Goal: Transaction & Acquisition: Book appointment/travel/reservation

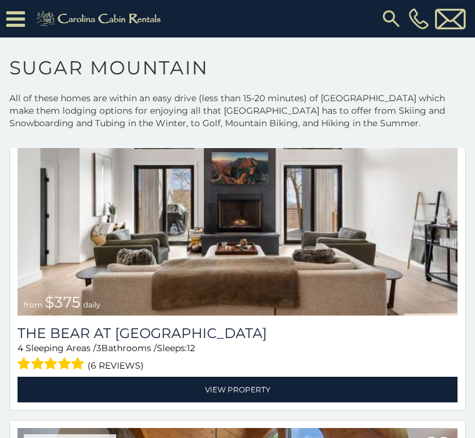
scroll to position [264, 0]
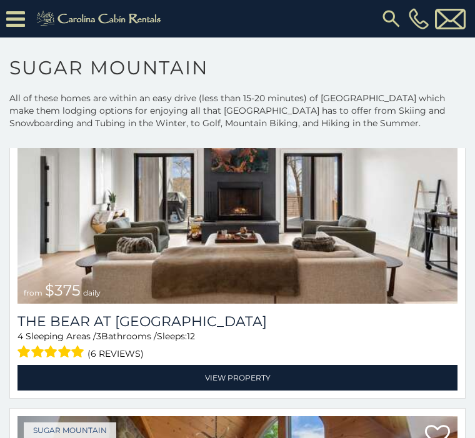
click at [276, 377] on link "View Property" at bounding box center [237, 378] width 440 height 26
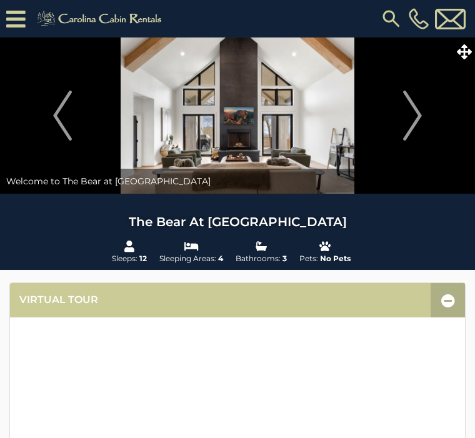
click at [423, 126] on button "Next" at bounding box center [412, 115] width 112 height 156
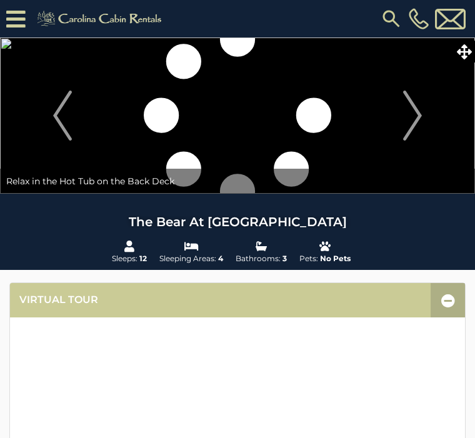
click at [393, 132] on button "Next" at bounding box center [412, 115] width 112 height 156
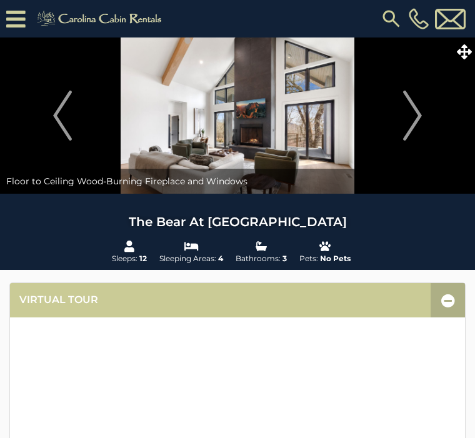
click at [398, 122] on button "Next" at bounding box center [412, 115] width 112 height 156
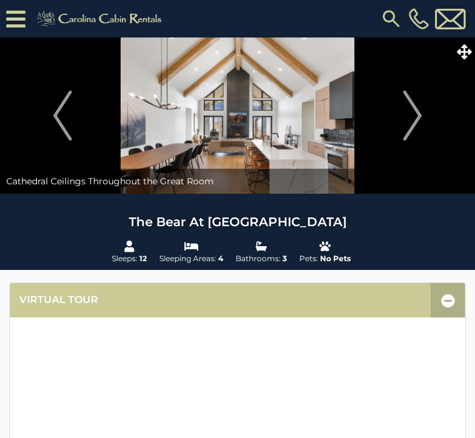
click at [407, 122] on img "Next" at bounding box center [412, 116] width 19 height 50
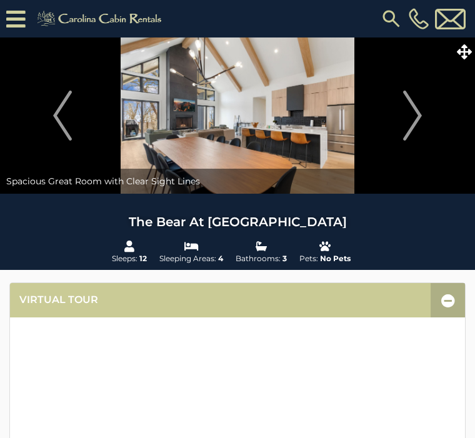
click at [398, 126] on button "Next" at bounding box center [412, 115] width 112 height 156
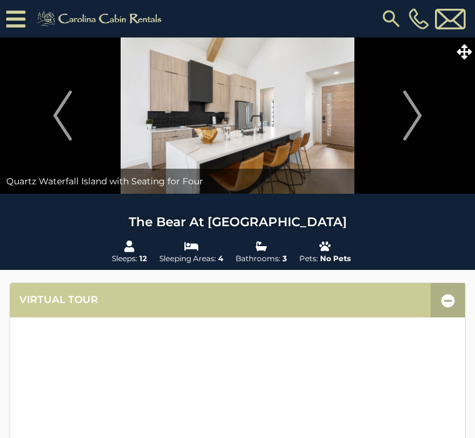
click at [401, 130] on button "Next" at bounding box center [412, 115] width 112 height 156
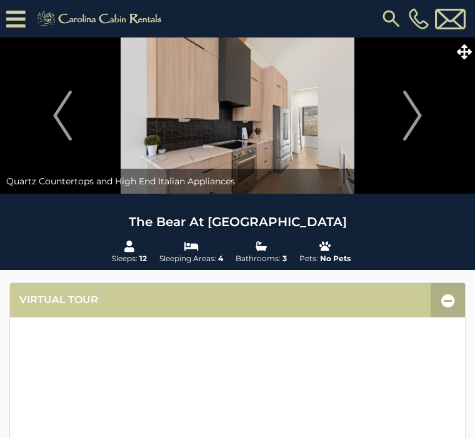
click at [401, 117] on button "Next" at bounding box center [412, 115] width 112 height 156
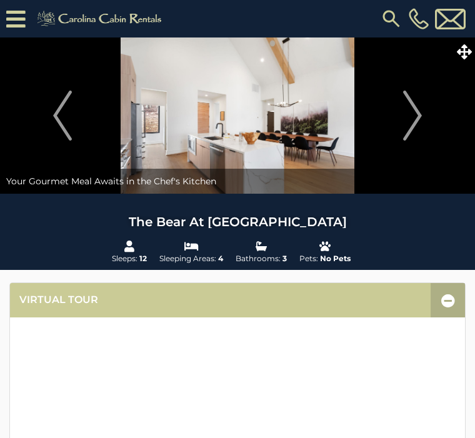
click at [400, 129] on button "Next" at bounding box center [412, 115] width 112 height 156
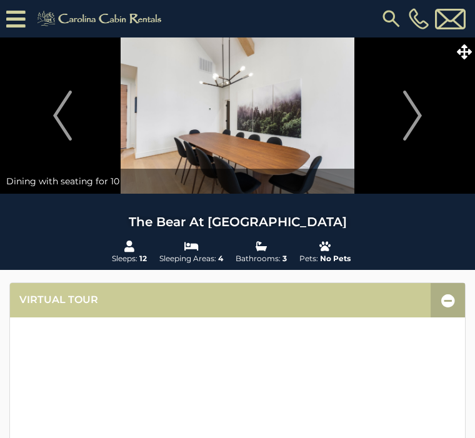
click at [402, 131] on button "Next" at bounding box center [412, 115] width 112 height 156
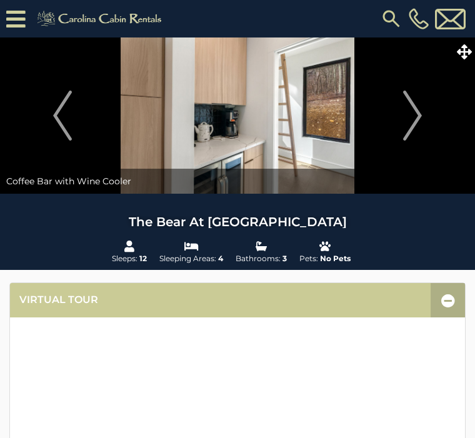
click at [400, 127] on button "Next" at bounding box center [412, 115] width 112 height 156
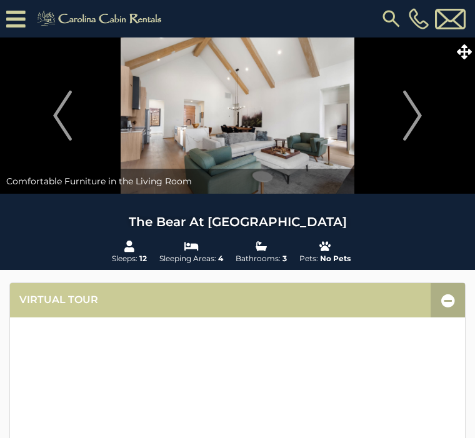
click at [401, 125] on button "Next" at bounding box center [412, 115] width 112 height 156
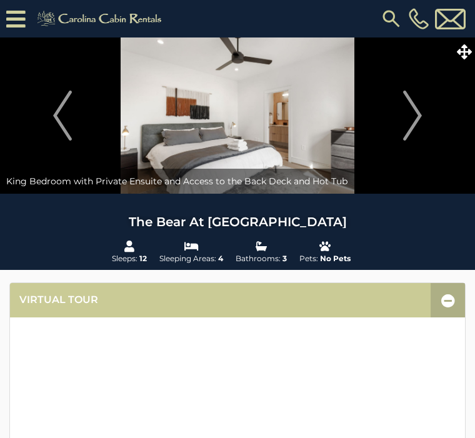
click at [401, 129] on button "Next" at bounding box center [412, 115] width 112 height 156
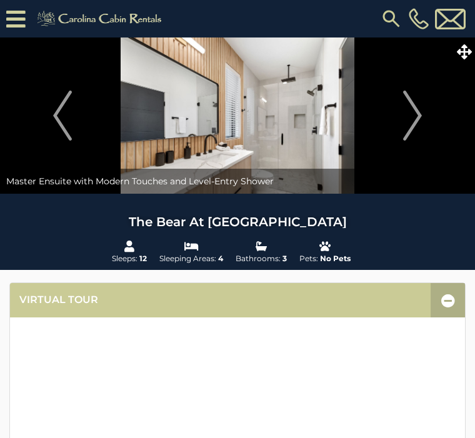
click at [405, 122] on img "Next" at bounding box center [412, 116] width 19 height 50
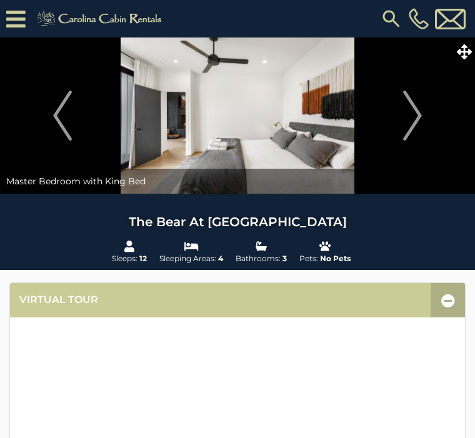
click at [410, 119] on img "Next" at bounding box center [412, 116] width 19 height 50
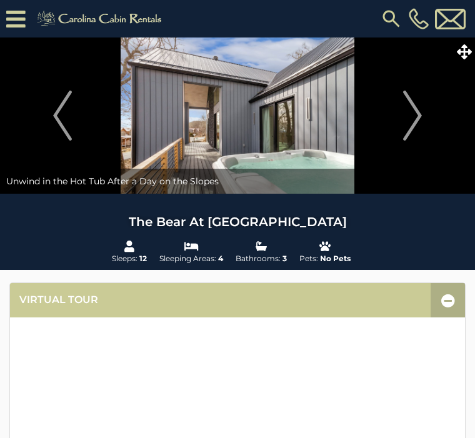
click at [400, 124] on button "Next" at bounding box center [412, 115] width 112 height 156
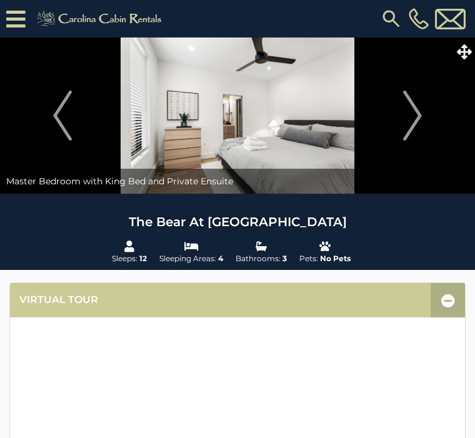
click at [407, 125] on img "Next" at bounding box center [412, 116] width 19 height 50
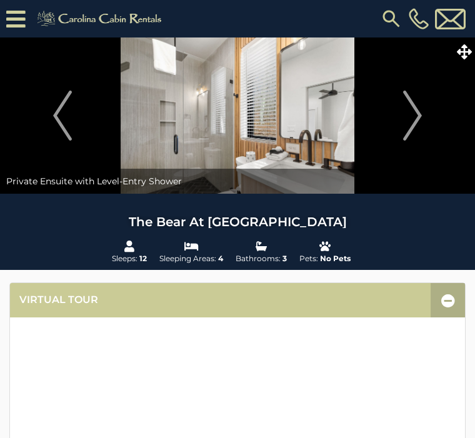
click at [413, 122] on img "Next" at bounding box center [412, 116] width 19 height 50
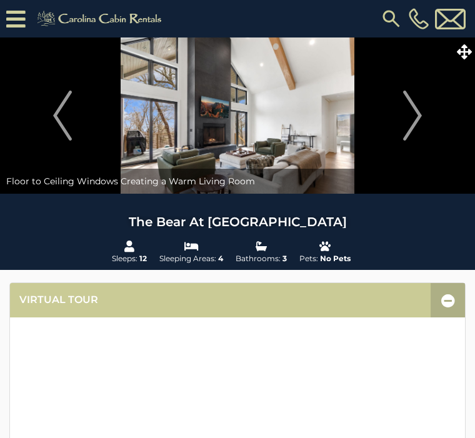
click at [408, 126] on img "Next" at bounding box center [412, 116] width 19 height 50
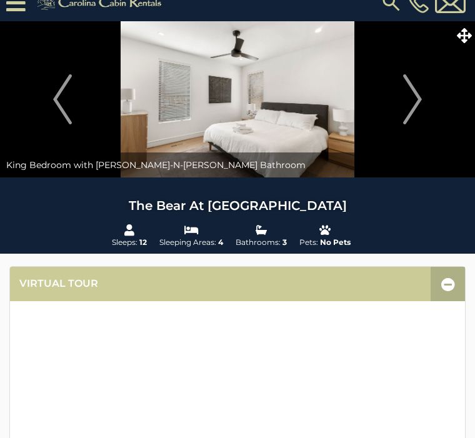
scroll to position [15, 0]
